Goal: Find contact information: Find contact information

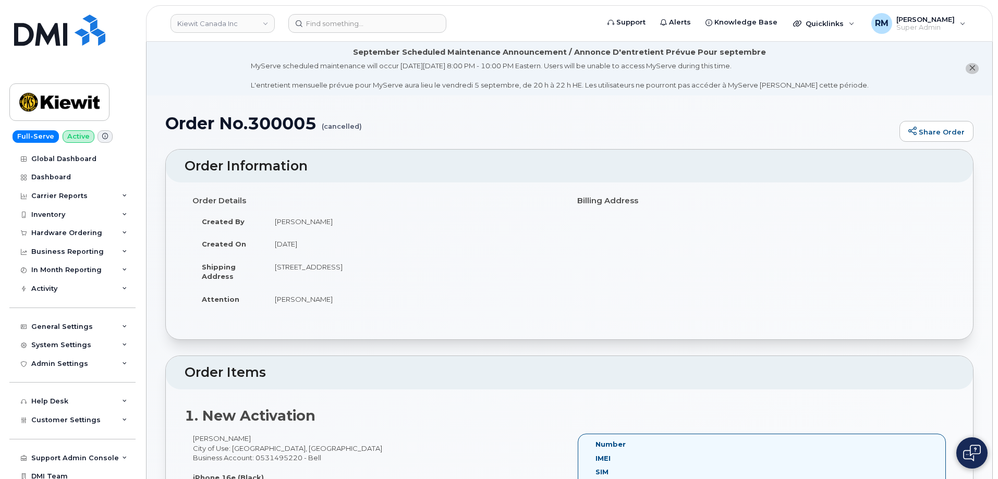
scroll to position [417, 0]
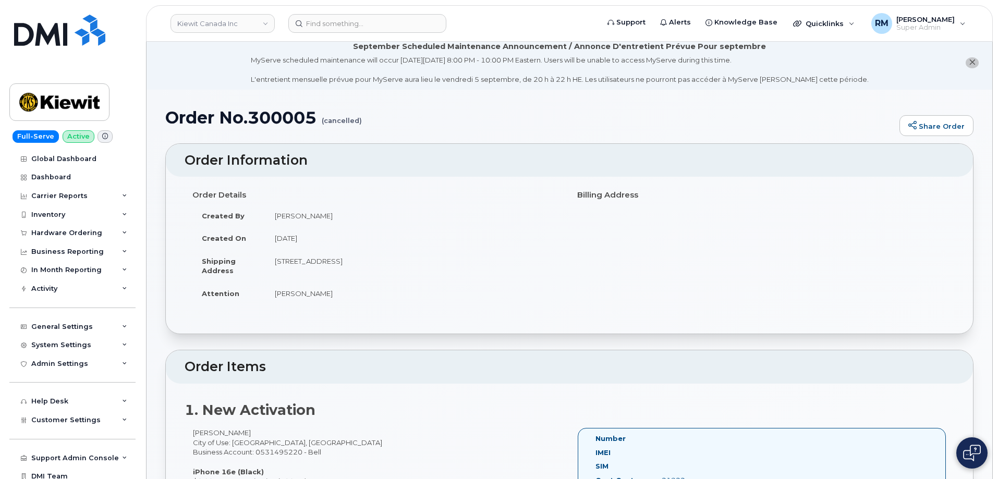
scroll to position [0, 0]
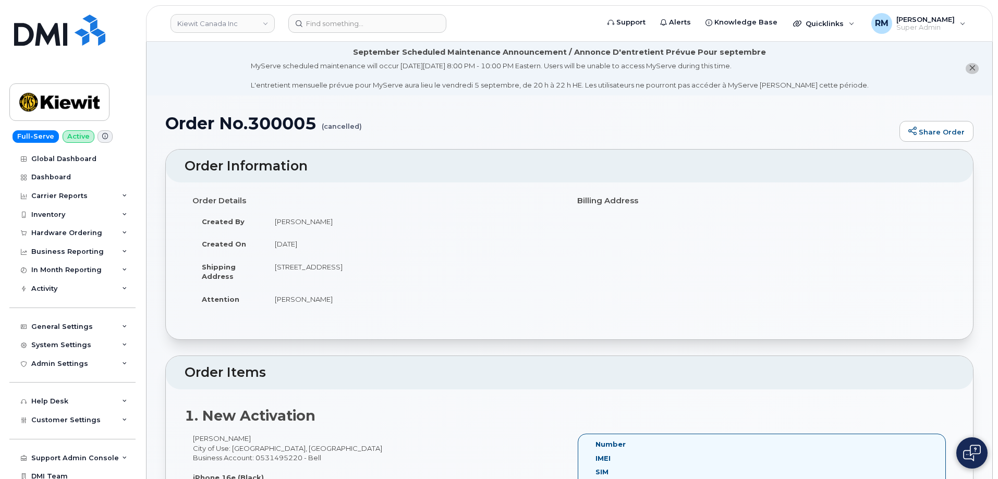
click at [389, 213] on td "Adam Bake" at bounding box center [414, 221] width 296 height 23
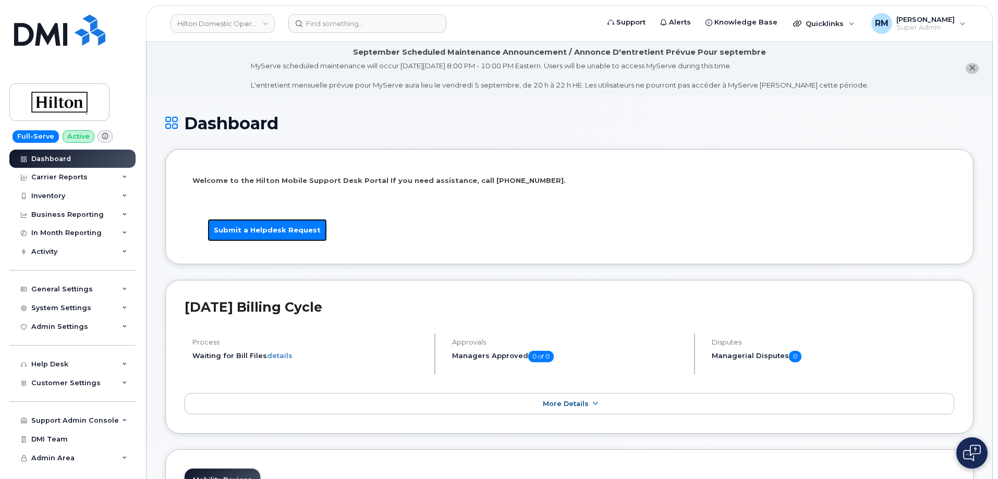
click at [265, 233] on link "Submit a Helpdesk Request" at bounding box center [267, 230] width 119 height 22
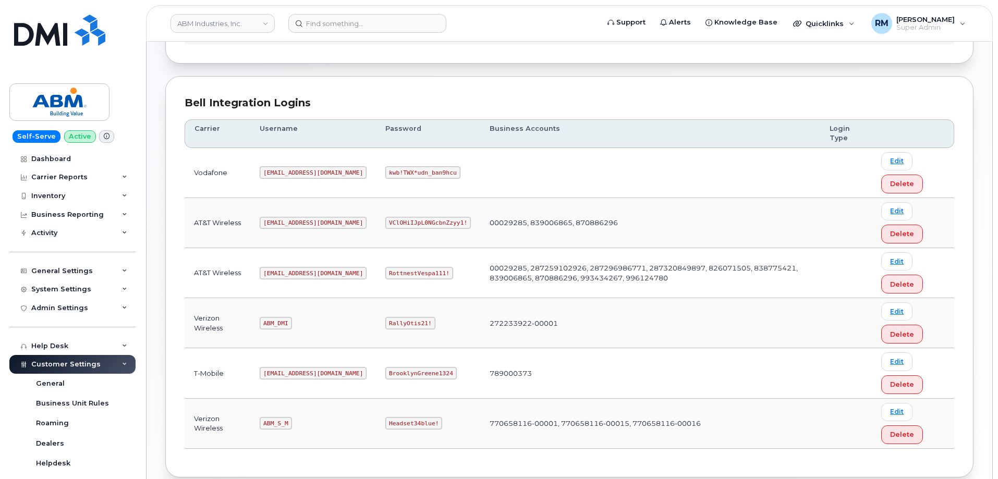
scroll to position [104, 0]
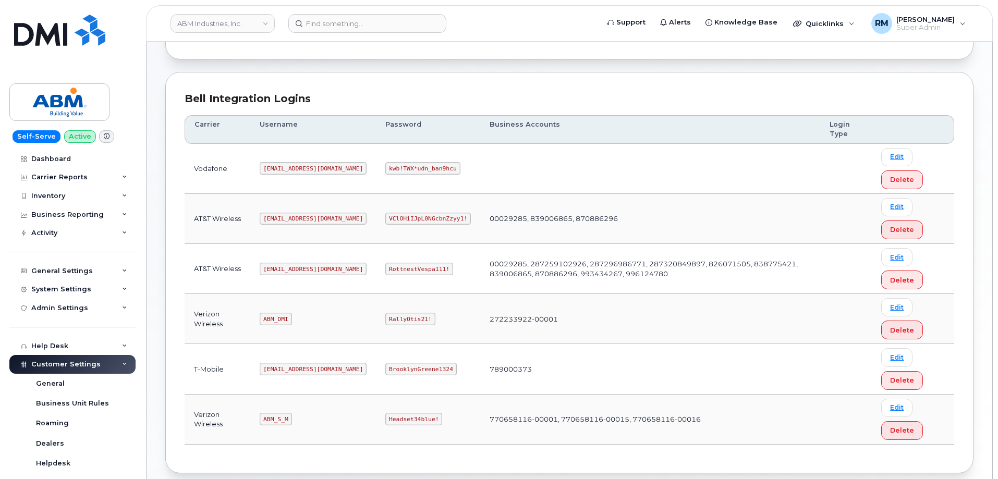
click at [386, 269] on code "RottnestVespa111!" at bounding box center [420, 269] width 68 height 13
copy code "RottnestVespa111"
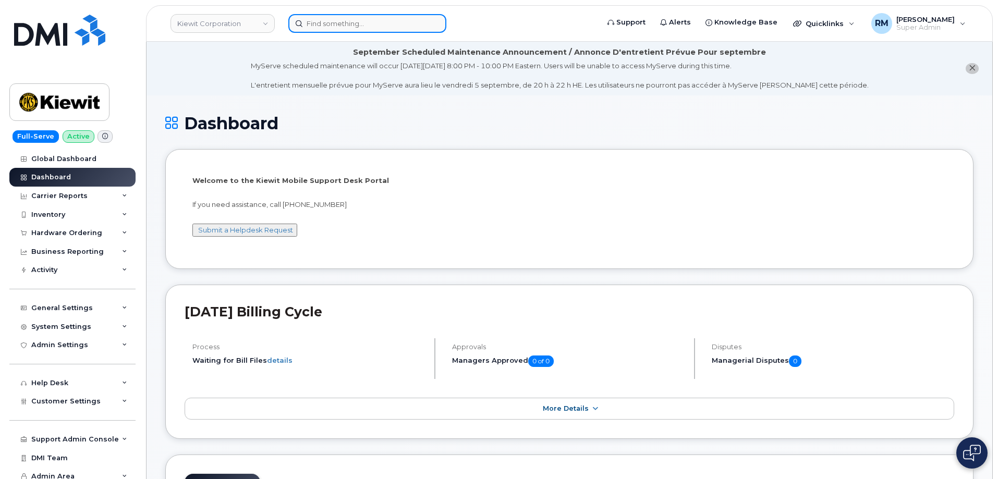
click at [331, 27] on input at bounding box center [367, 23] width 158 height 19
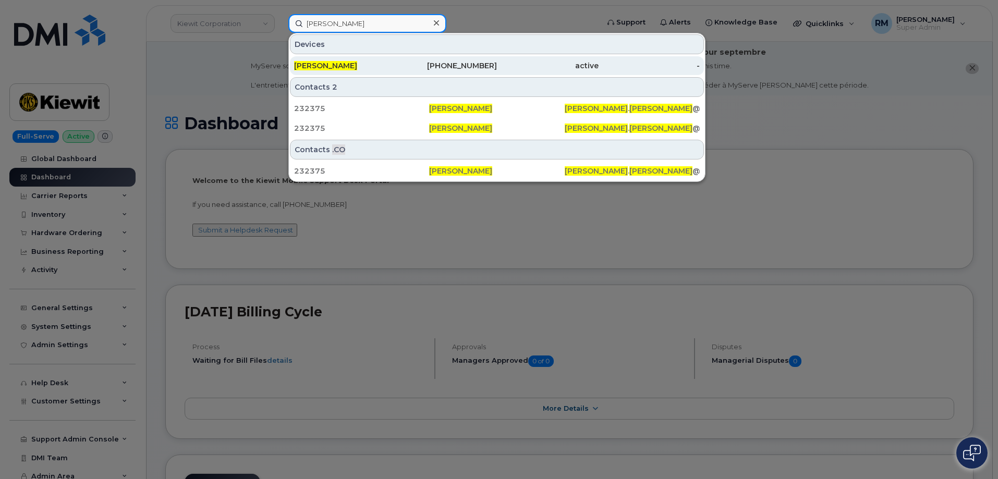
type input "paul salazar"
click at [338, 64] on span "Paul Salazar" at bounding box center [325, 65] width 63 height 9
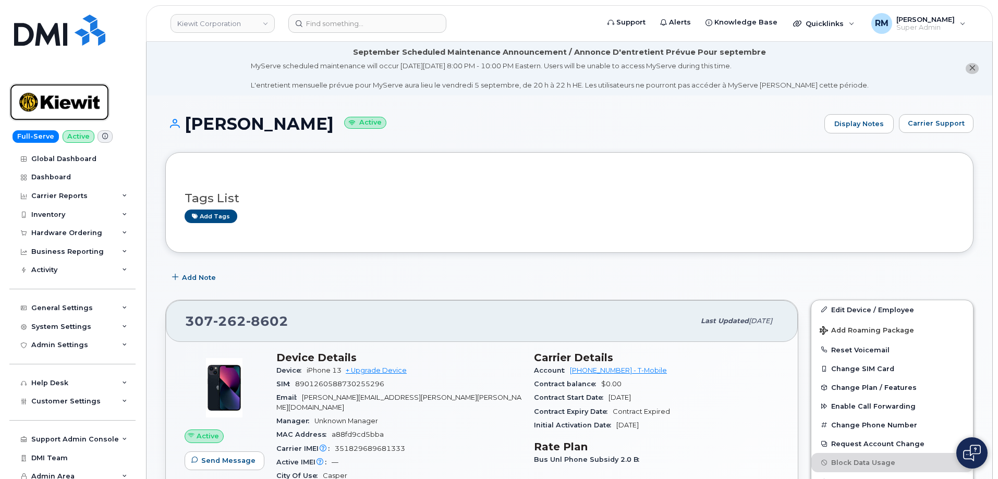
click at [58, 105] on img at bounding box center [59, 102] width 80 height 30
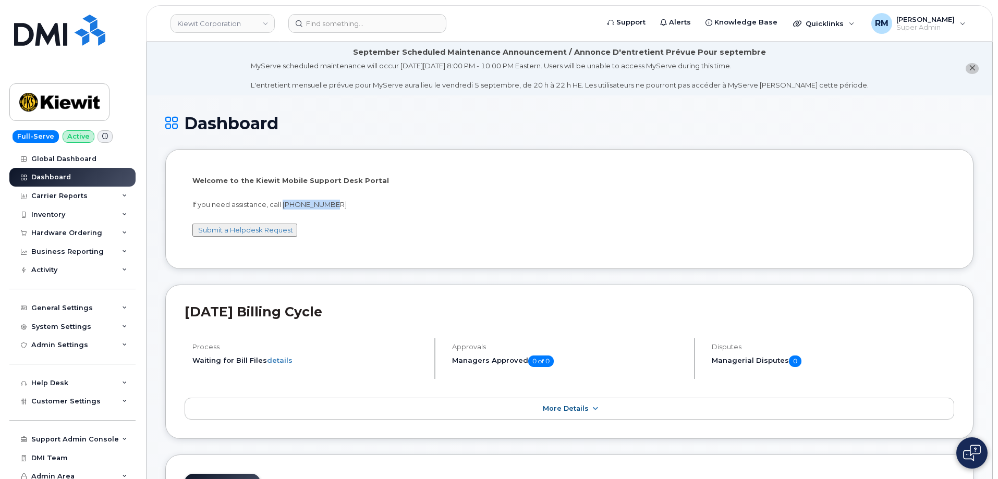
drag, startPoint x: 344, startPoint y: 203, endPoint x: 284, endPoint y: 204, distance: 60.5
click at [284, 204] on p "If you need assistance, call [PHONE_NUMBER]" at bounding box center [569, 205] width 754 height 10
copy p "[PHONE_NUMBER]"
